Goal: Navigation & Orientation: Find specific page/section

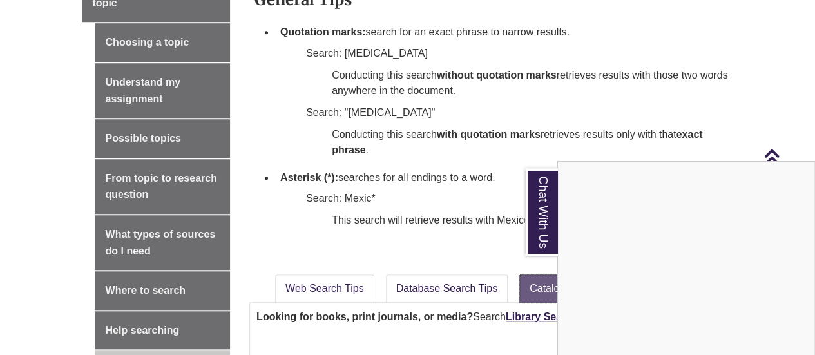
scroll to position [451, 0]
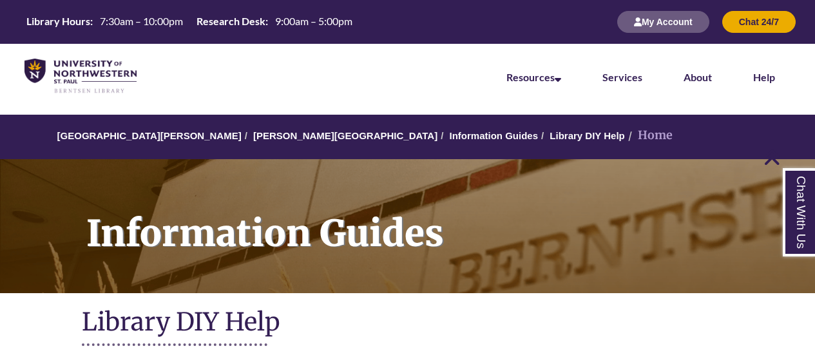
scroll to position [379, 0]
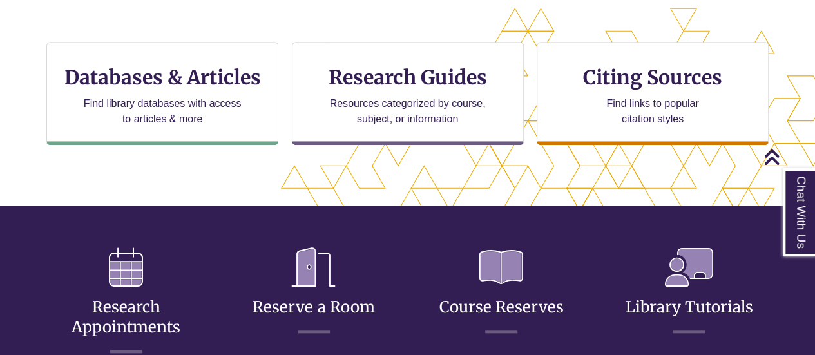
scroll to position [431, 0]
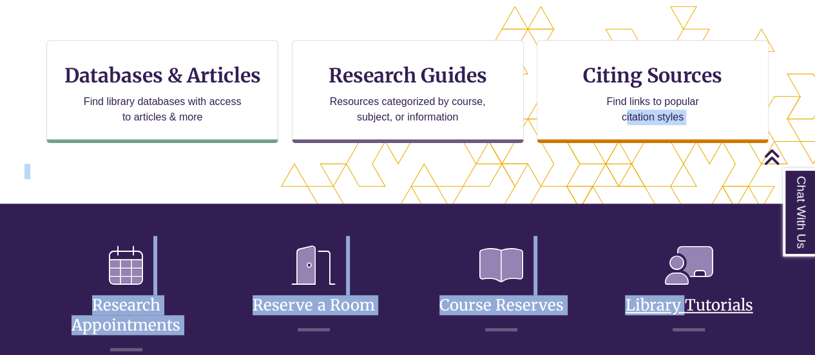
drag, startPoint x: 625, startPoint y: 156, endPoint x: 677, endPoint y: 297, distance: 150.4
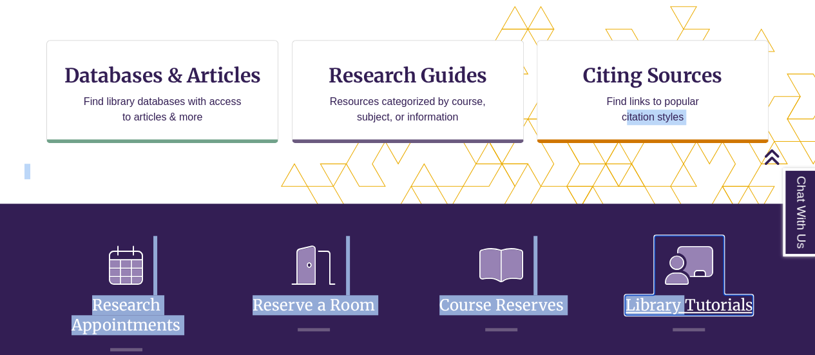
click at [677, 297] on link "Library Tutorials" at bounding box center [688, 289] width 127 height 51
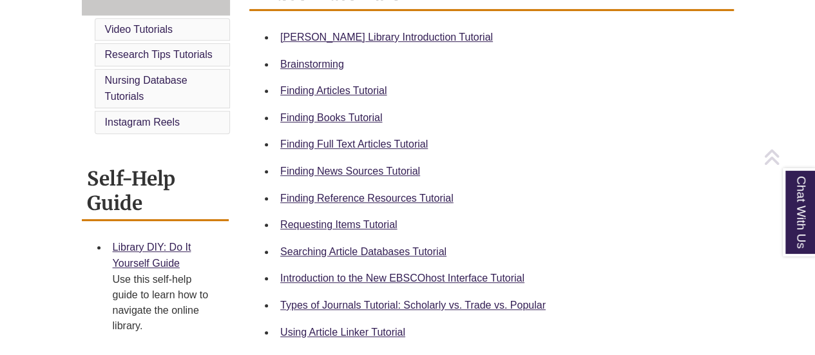
scroll to position [445, 0]
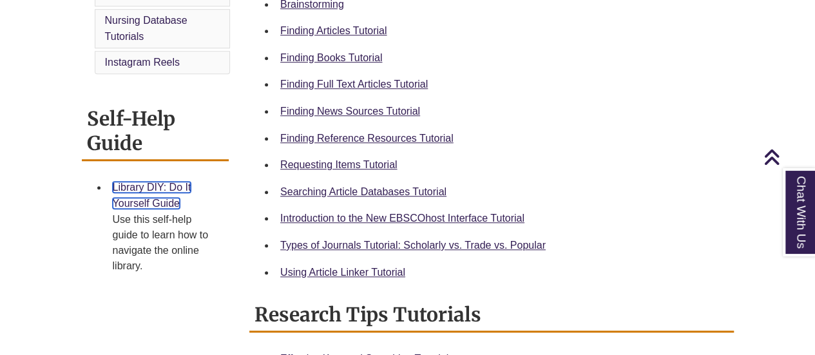
click at [156, 187] on link "Library DIY: Do It Yourself Guide" at bounding box center [152, 196] width 79 height 28
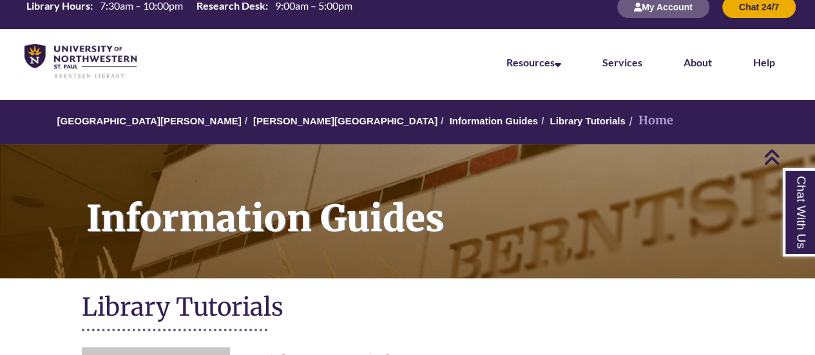
scroll to position [0, 0]
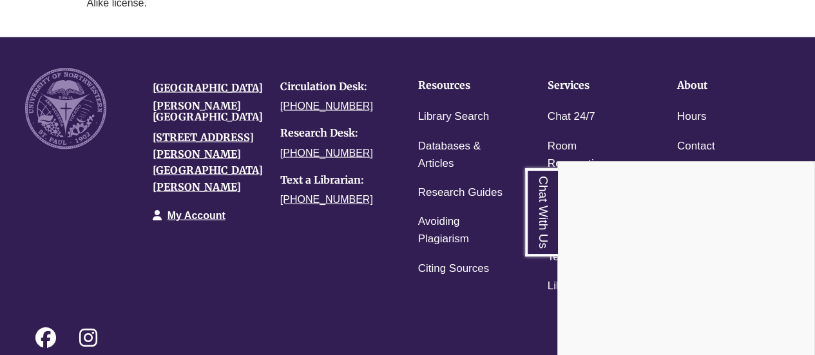
scroll to position [1281, 0]
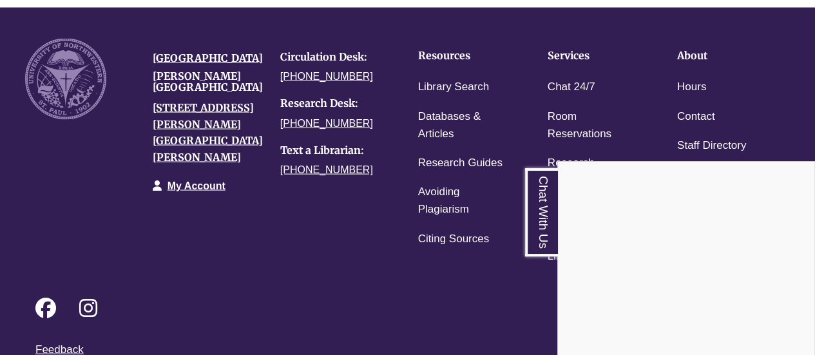
click at [497, 315] on div "Chat With Us" at bounding box center [407, 177] width 815 height 355
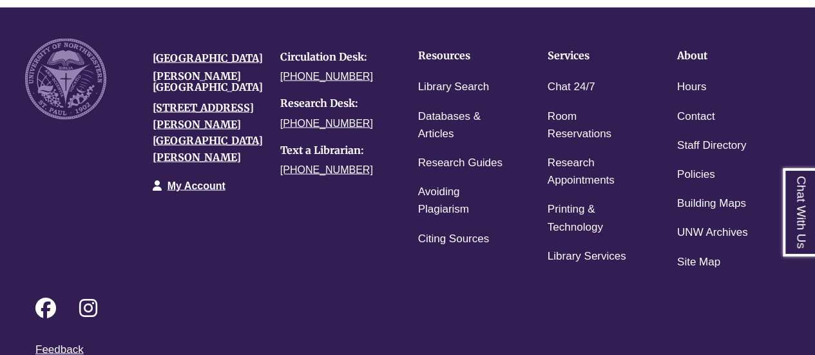
scroll to position [1313, 0]
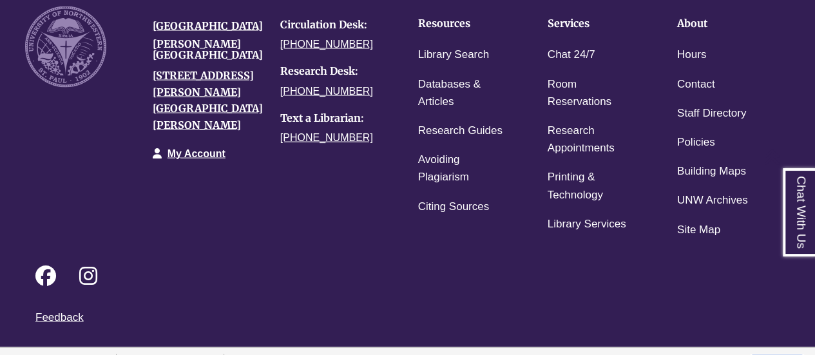
click at [792, 354] on link "Login to LibApps" at bounding box center [776, 359] width 53 height 8
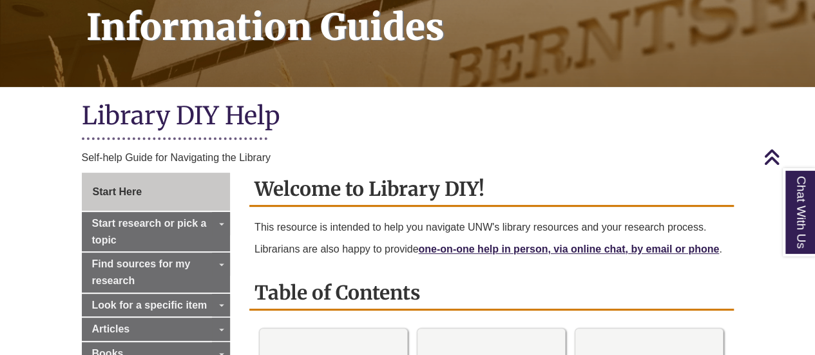
scroll to position [207, 0]
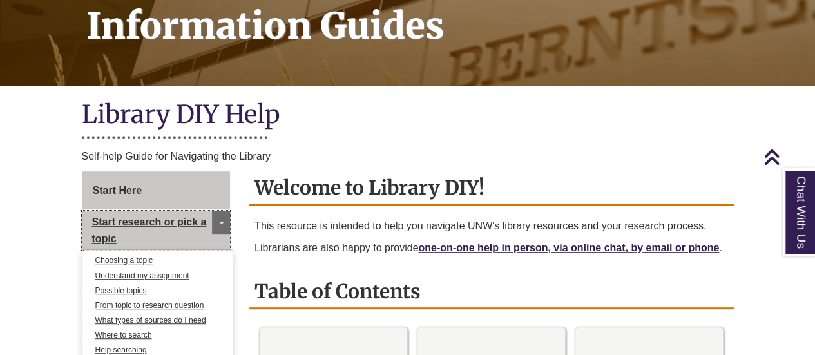
click at [171, 232] on link "Start research or pick a topic" at bounding box center [156, 230] width 149 height 39
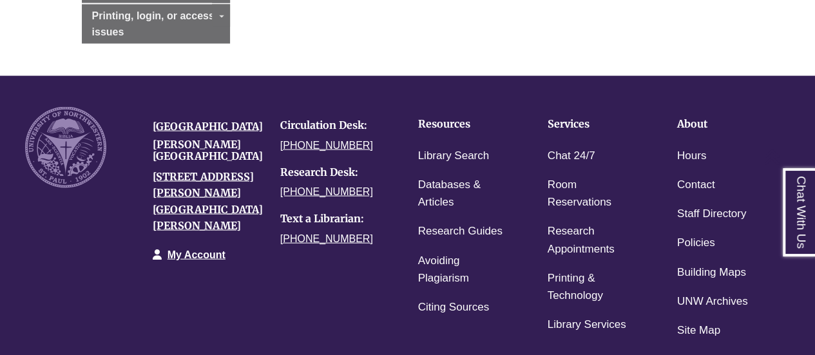
scroll to position [1463, 0]
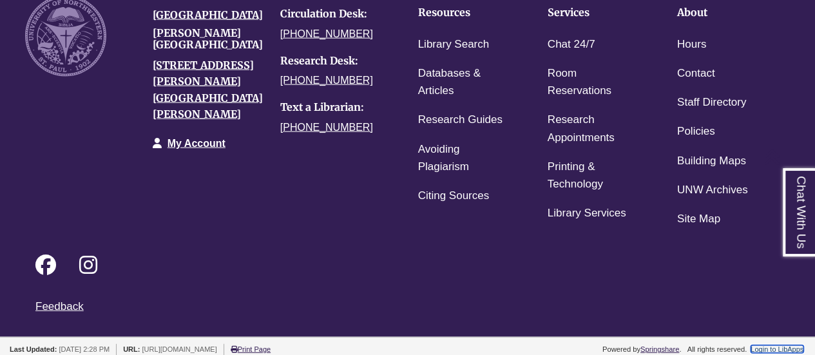
click at [780, 345] on link "Login to LibApps" at bounding box center [776, 349] width 53 height 8
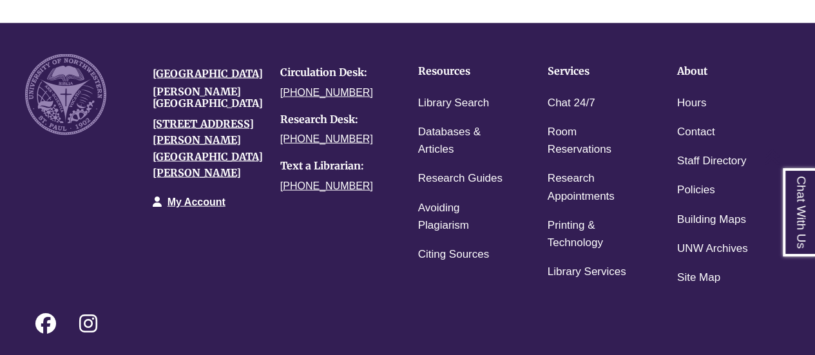
scroll to position [1463, 0]
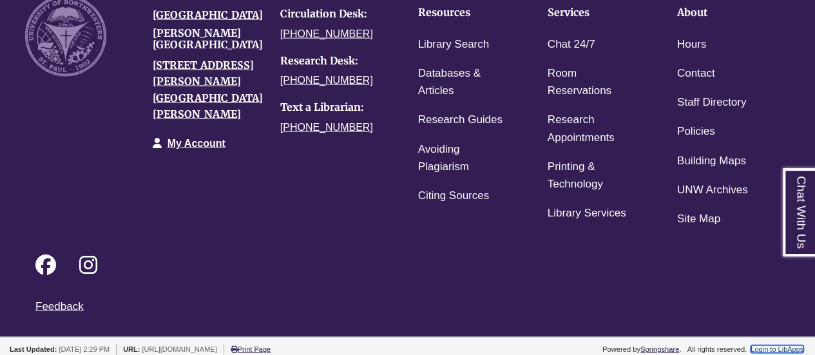
click at [783, 345] on link "Login to LibApps" at bounding box center [776, 349] width 53 height 8
